Goal: Information Seeking & Learning: Learn about a topic

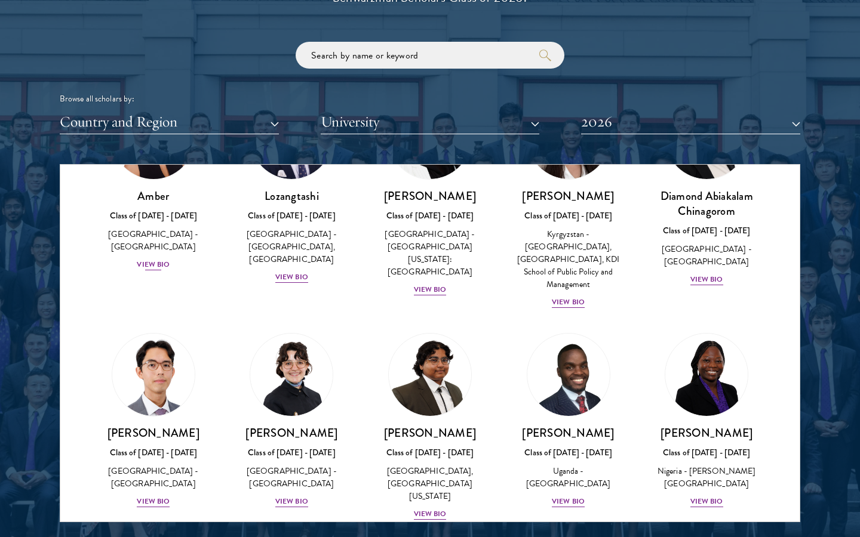
scroll to position [17, 0]
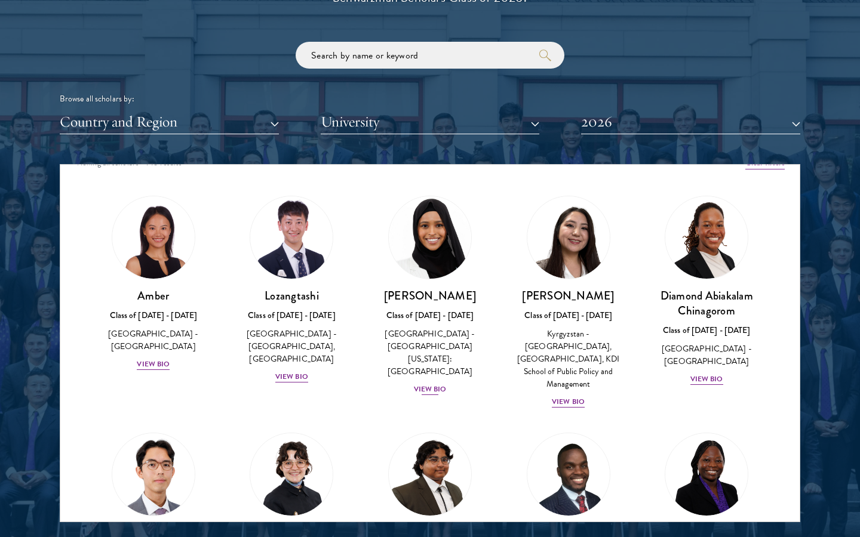
click at [429, 384] on div "View Bio" at bounding box center [430, 389] width 33 height 11
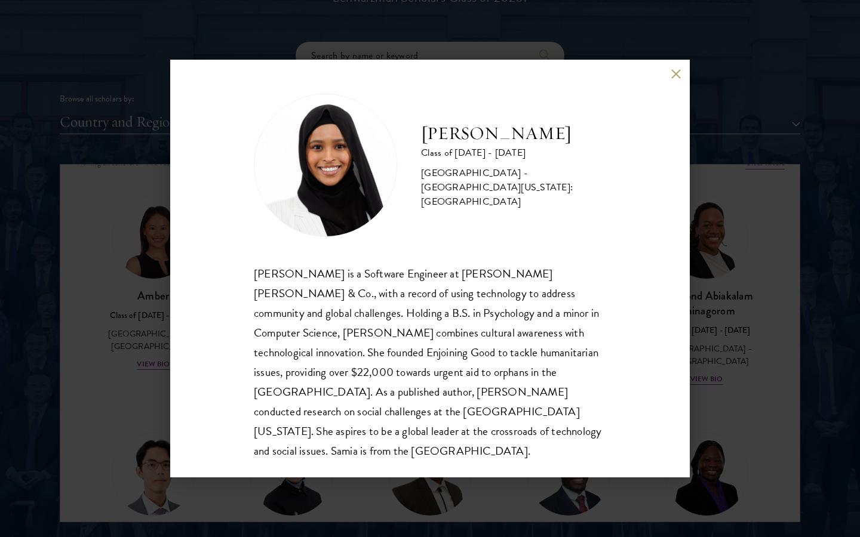
scroll to position [1, 0]
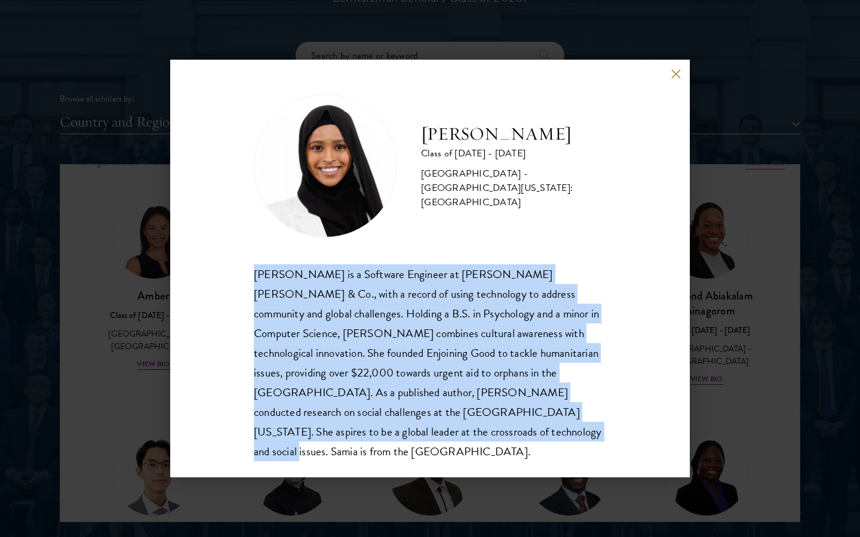
drag, startPoint x: 346, startPoint y: 441, endPoint x: 208, endPoint y: 276, distance: 214.9
click at [208, 276] on div "[PERSON_NAME] Class of [DATE] - [DATE] [GEOGRAPHIC_DATA] - [GEOGRAPHIC_DATA][US…" at bounding box center [429, 269] width 519 height 418
copy div "[PERSON_NAME] is a Software Engineer at [PERSON_NAME] [PERSON_NAME] & Co., with…"
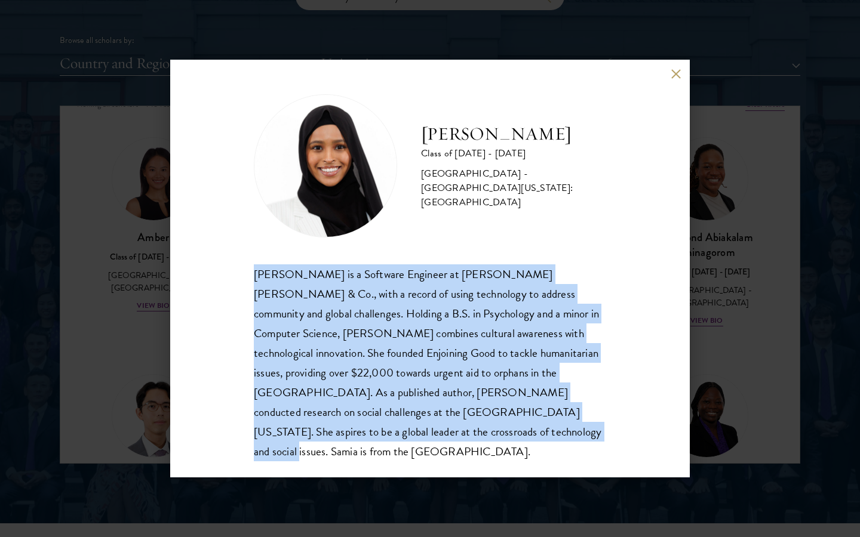
scroll to position [1484, 0]
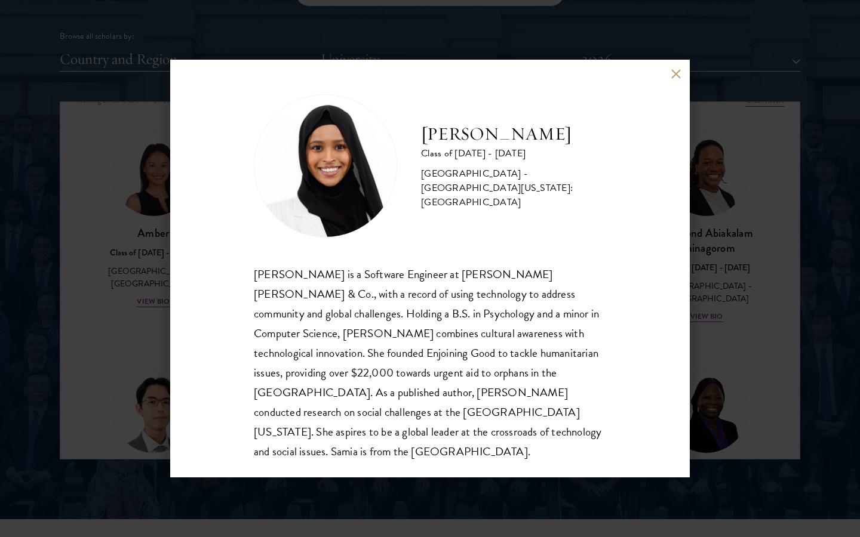
click at [798, 220] on div "[PERSON_NAME] Class of [DATE] - [DATE] [GEOGRAPHIC_DATA] - [GEOGRAPHIC_DATA][US…" at bounding box center [430, 268] width 860 height 537
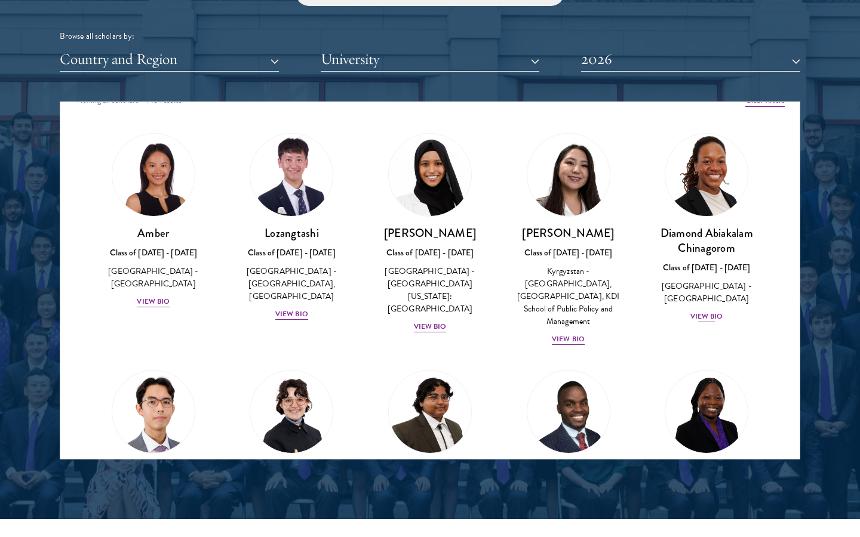
click at [733, 287] on div "[GEOGRAPHIC_DATA] - [GEOGRAPHIC_DATA]" at bounding box center [706, 292] width 115 height 25
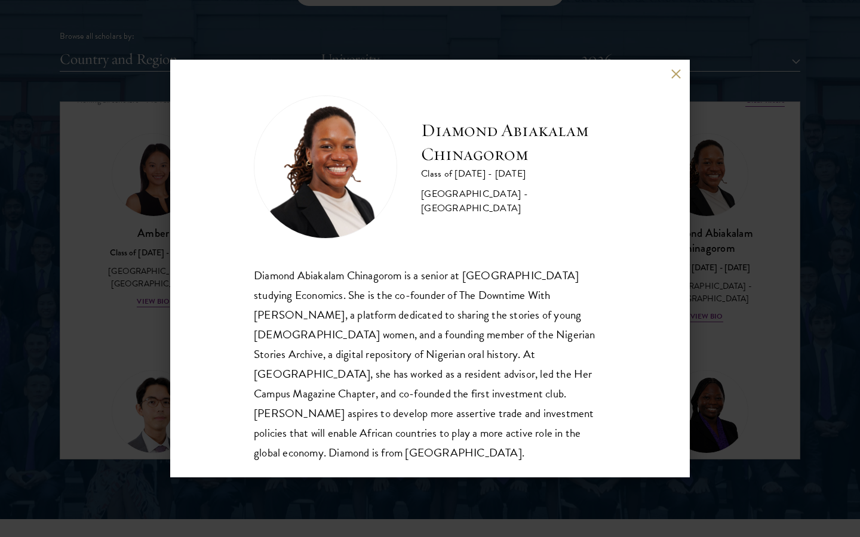
click at [711, 299] on div "Diamond Abiakalam [GEOGRAPHIC_DATA] Class of [DATE] - [DATE] [GEOGRAPHIC_DATA] …" at bounding box center [430, 268] width 860 height 537
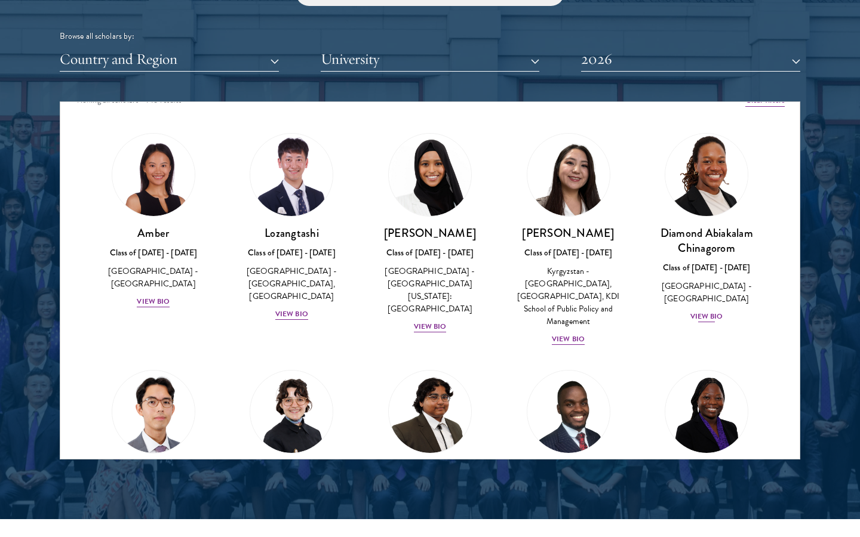
click at [709, 311] on div "View Bio" at bounding box center [706, 316] width 33 height 11
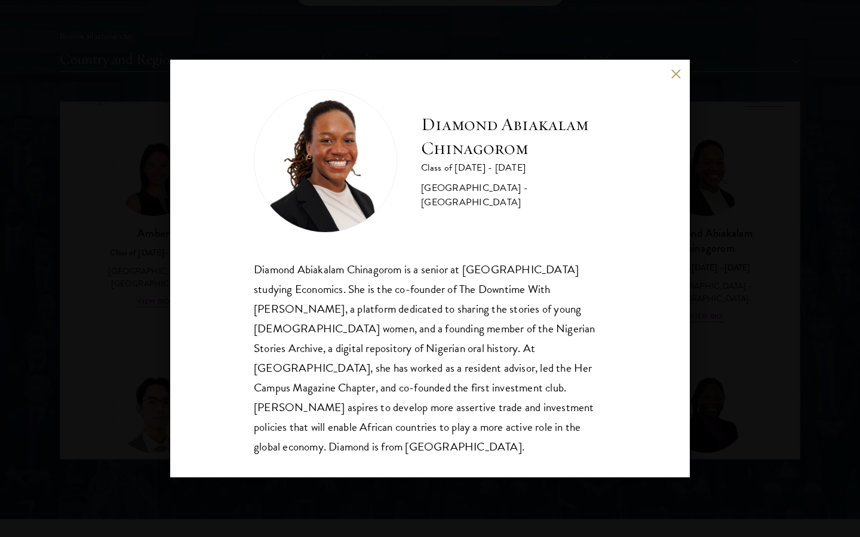
scroll to position [1, 0]
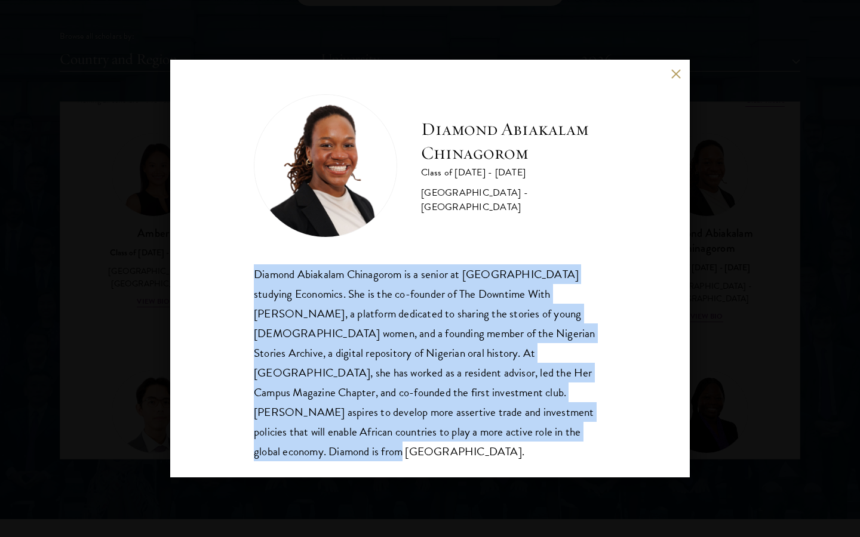
drag, startPoint x: 514, startPoint y: 435, endPoint x: 249, endPoint y: 279, distance: 307.5
click at [248, 277] on div "Diamond Abiakalam [GEOGRAPHIC_DATA] Class of [DATE] - [DATE] [GEOGRAPHIC_DATA] …" at bounding box center [429, 269] width 519 height 418
copy div "Diamond Abiakalam Chinagorom is a senior at [GEOGRAPHIC_DATA] studying Economic…"
click at [681, 72] on div "Diamond Abiakalam [GEOGRAPHIC_DATA] Class of [DATE] - [DATE] [GEOGRAPHIC_DATA] …" at bounding box center [429, 269] width 519 height 418
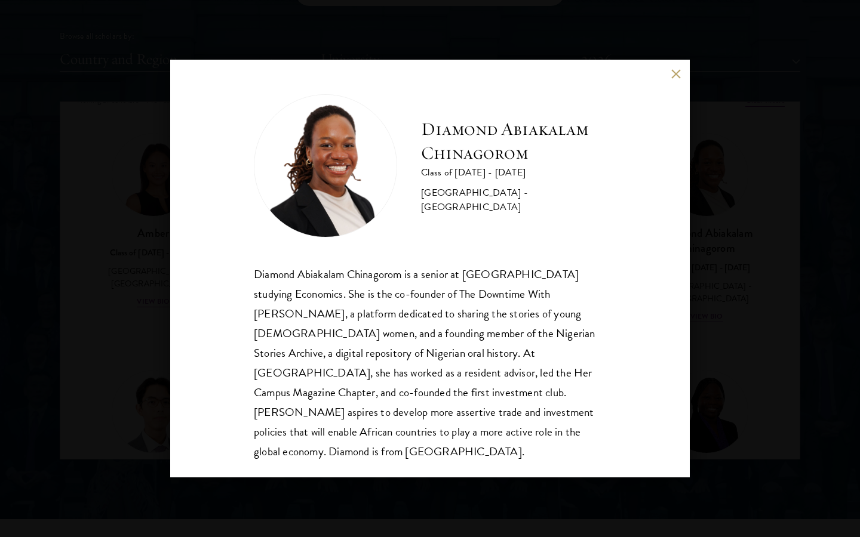
click at [675, 72] on button at bounding box center [675, 74] width 10 height 10
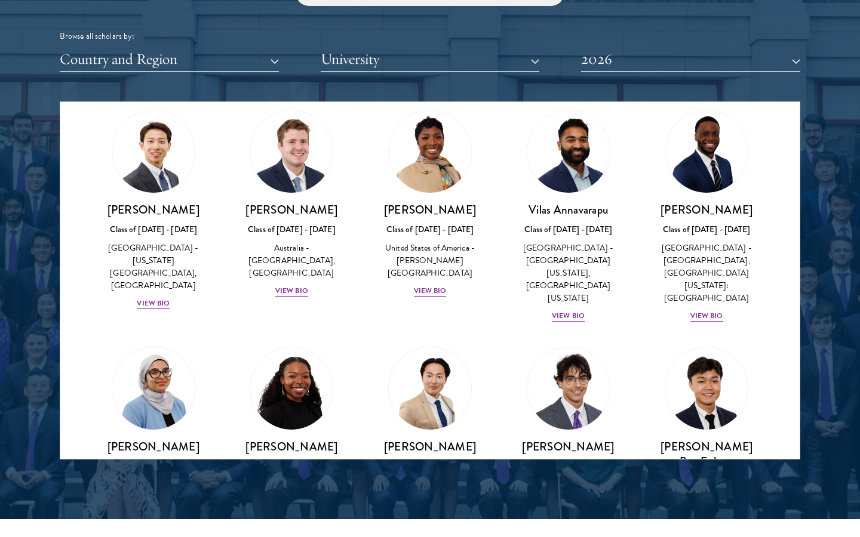
scroll to position [479, 0]
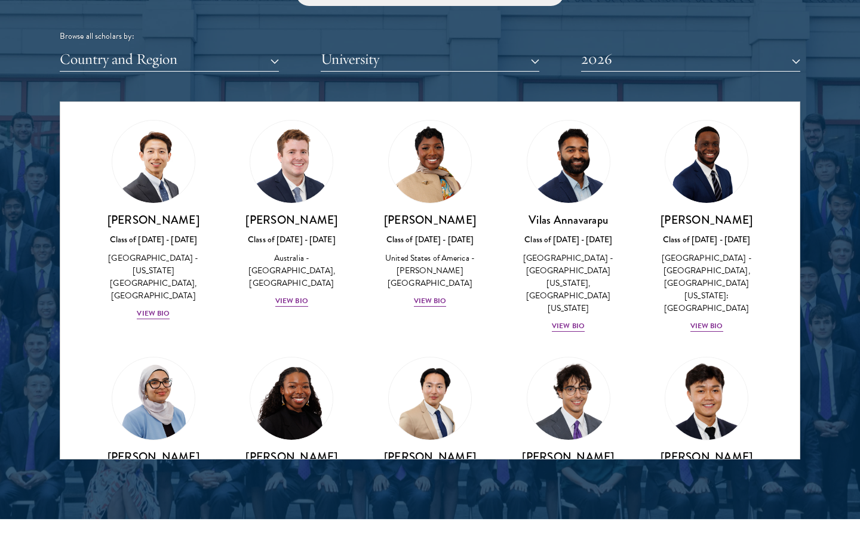
click at [719, 362] on img at bounding box center [706, 398] width 91 height 91
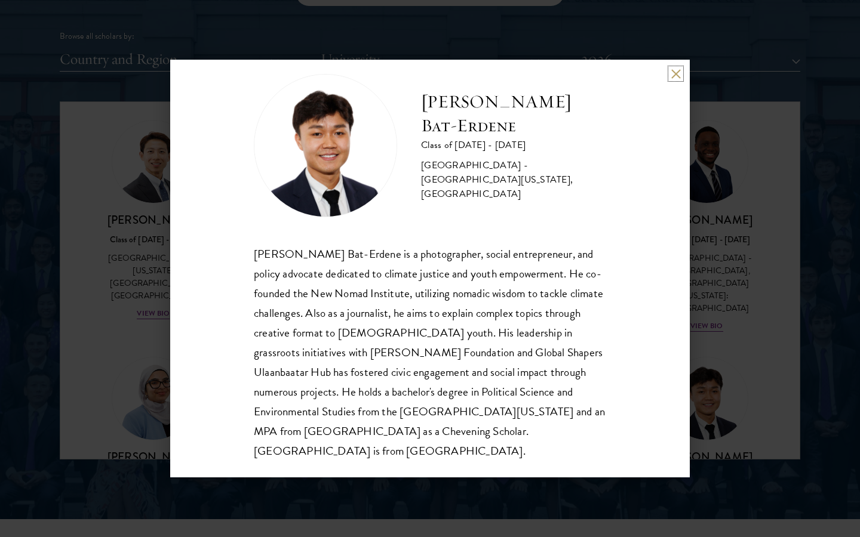
scroll to position [21, 0]
click at [675, 69] on button at bounding box center [675, 74] width 10 height 10
